Goal: Navigation & Orientation: Find specific page/section

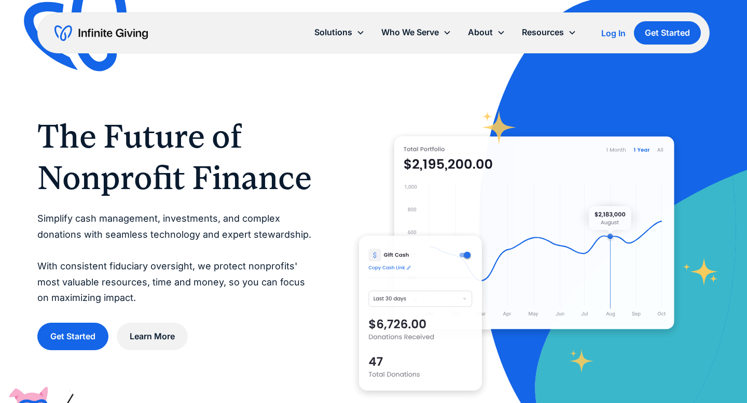
click at [608, 33] on div "Log In" at bounding box center [613, 33] width 24 height 8
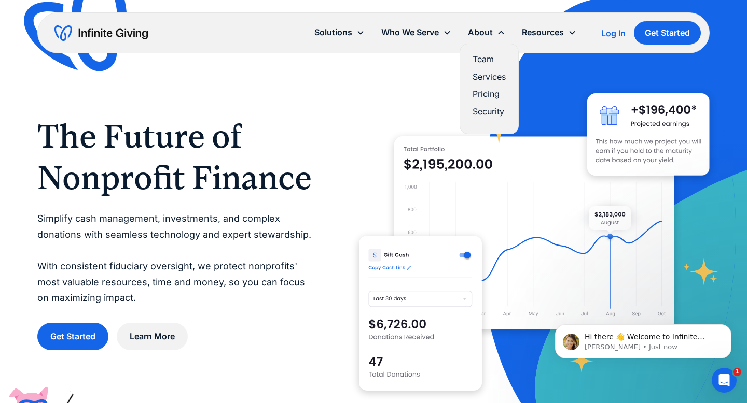
click at [486, 33] on div "About" at bounding box center [480, 32] width 25 height 14
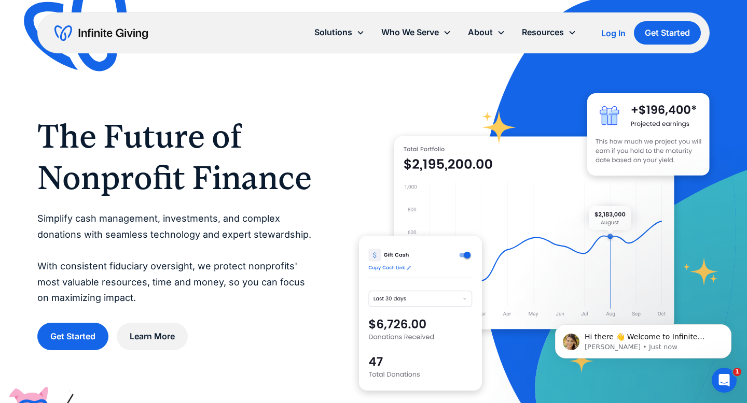
click at [486, 33] on div "About" at bounding box center [480, 32] width 25 height 14
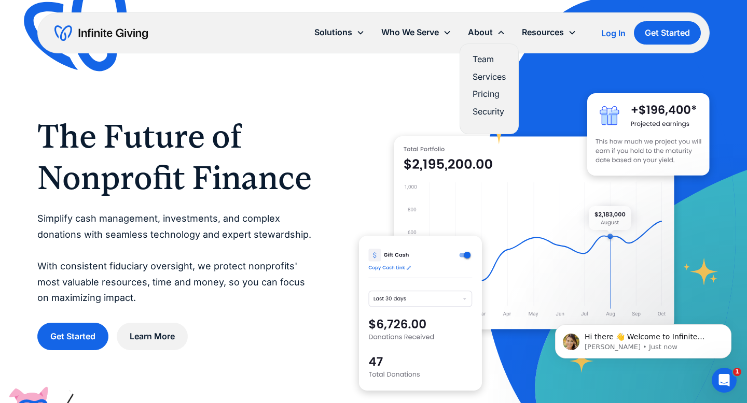
click at [482, 57] on link "Team" at bounding box center [488, 59] width 33 height 14
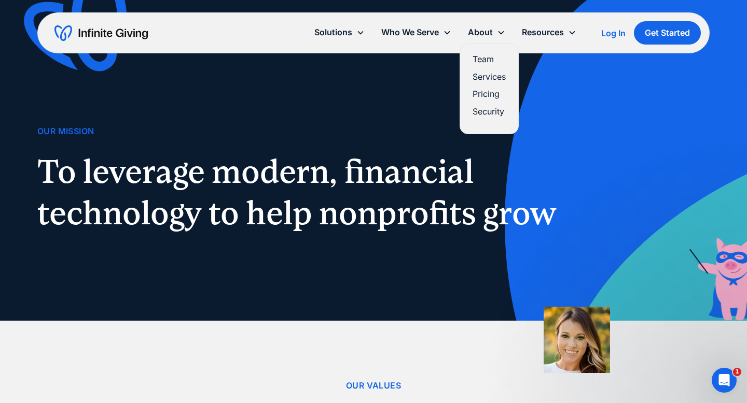
click at [485, 60] on link "Team" at bounding box center [488, 59] width 33 height 14
